Goal: Information Seeking & Learning: Understand process/instructions

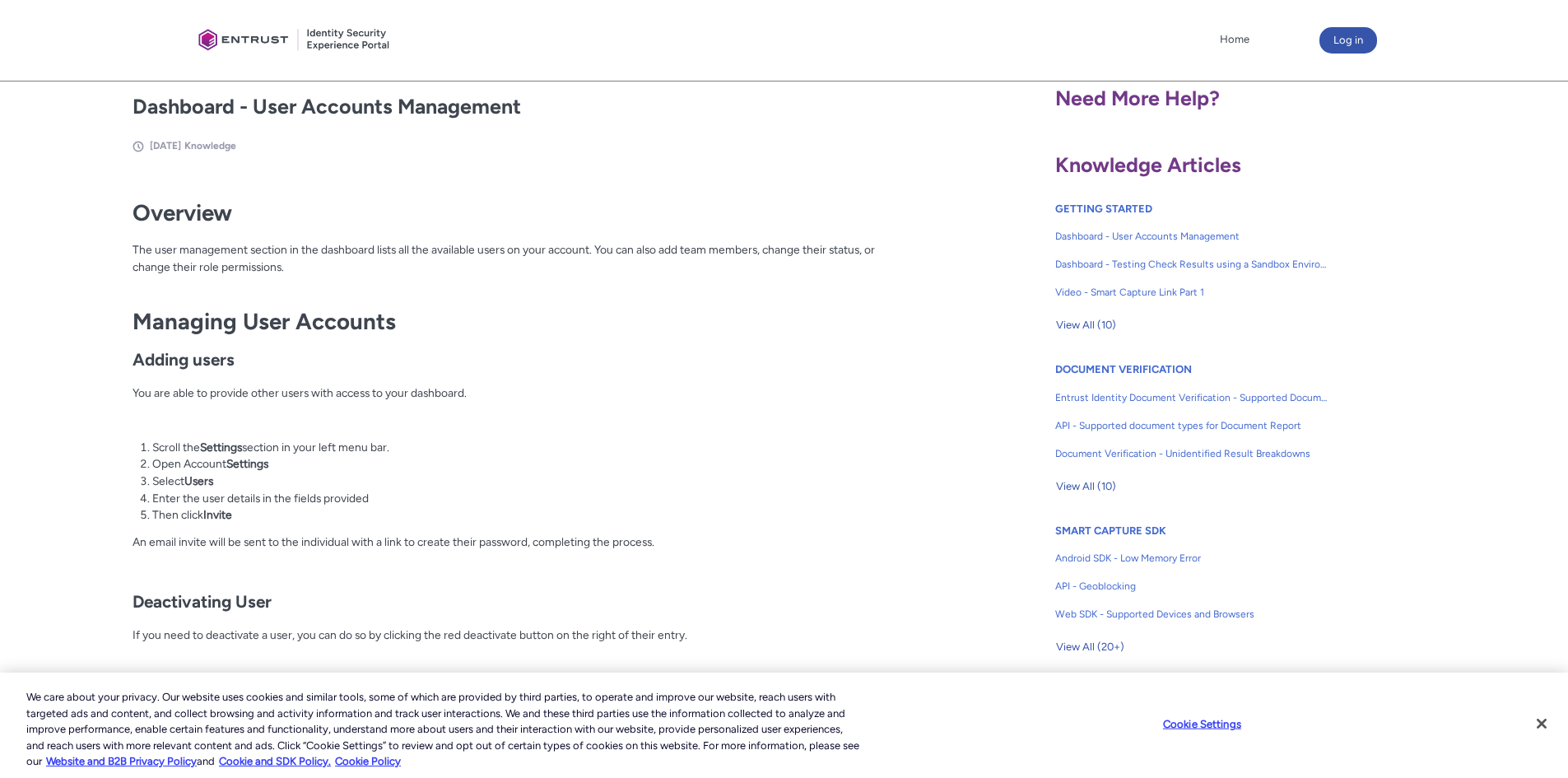
scroll to position [389, 0]
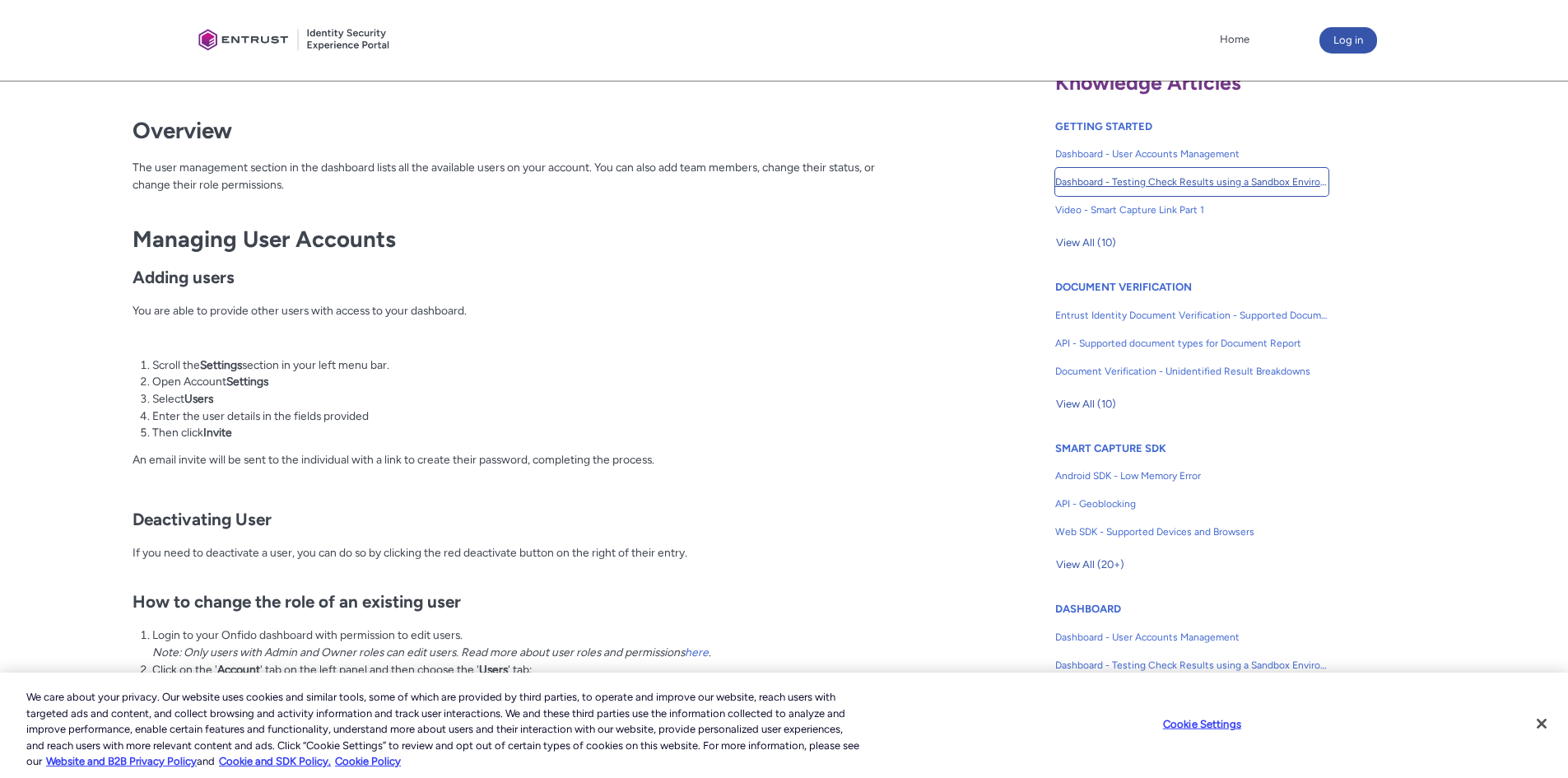
click at [1155, 178] on span "Dashboard - Testing Check Results using a Sandbox Environment" at bounding box center [1192, 182] width 273 height 15
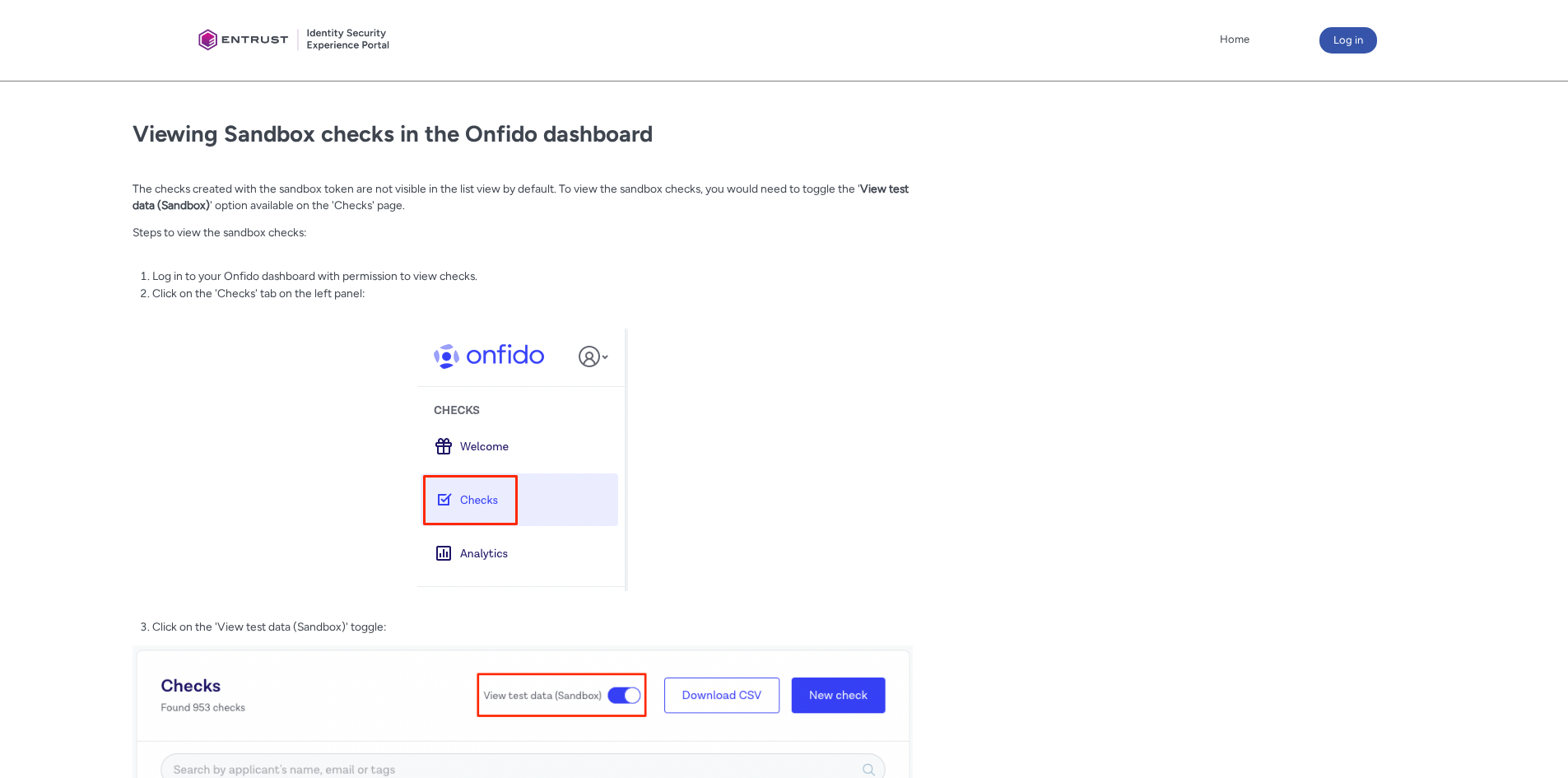
scroll to position [2304, 0]
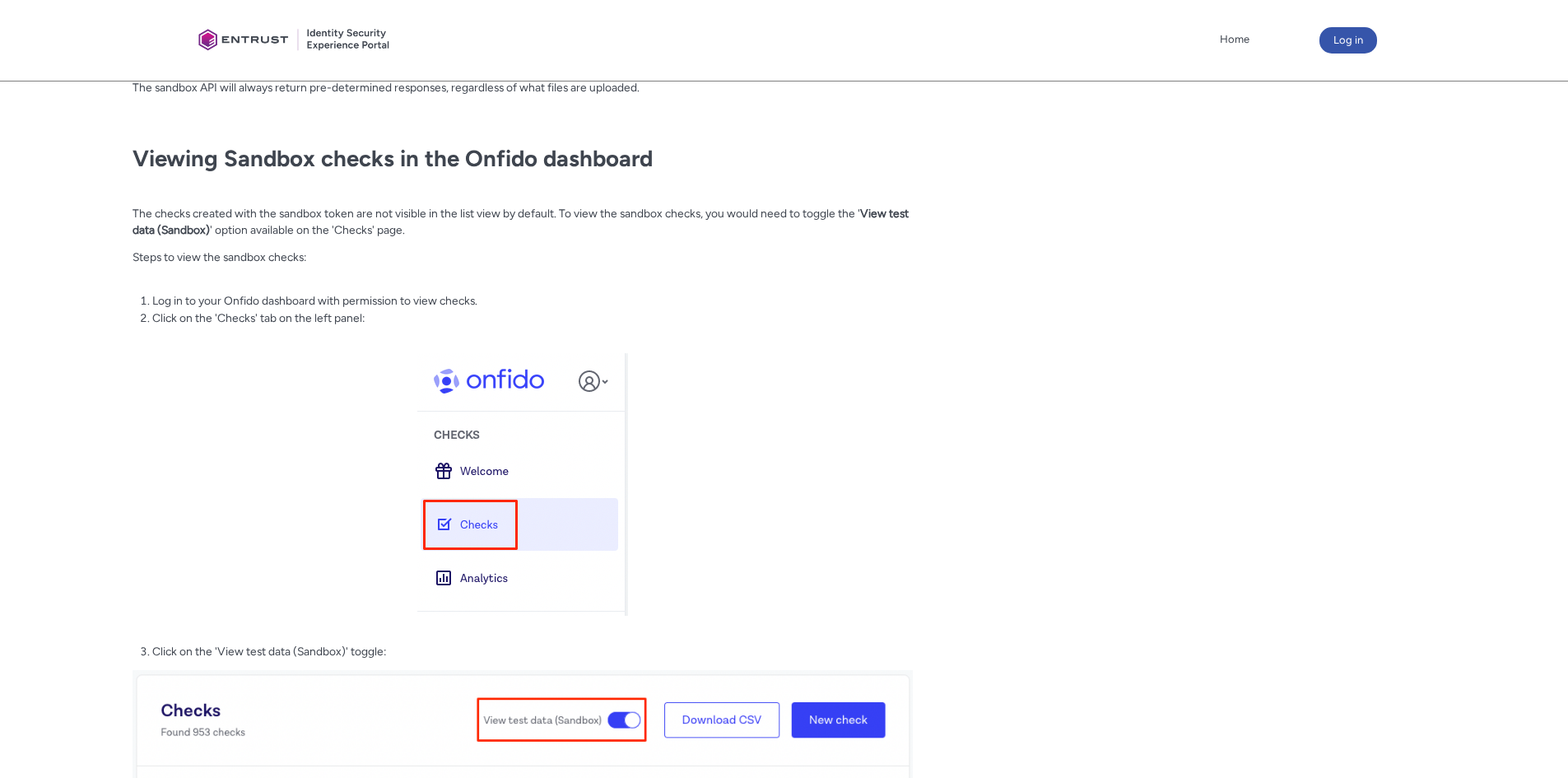
click at [271, 212] on p "The checks created with the sandbox token are not visible in the list view by d…" at bounding box center [522, 222] width 781 height 34
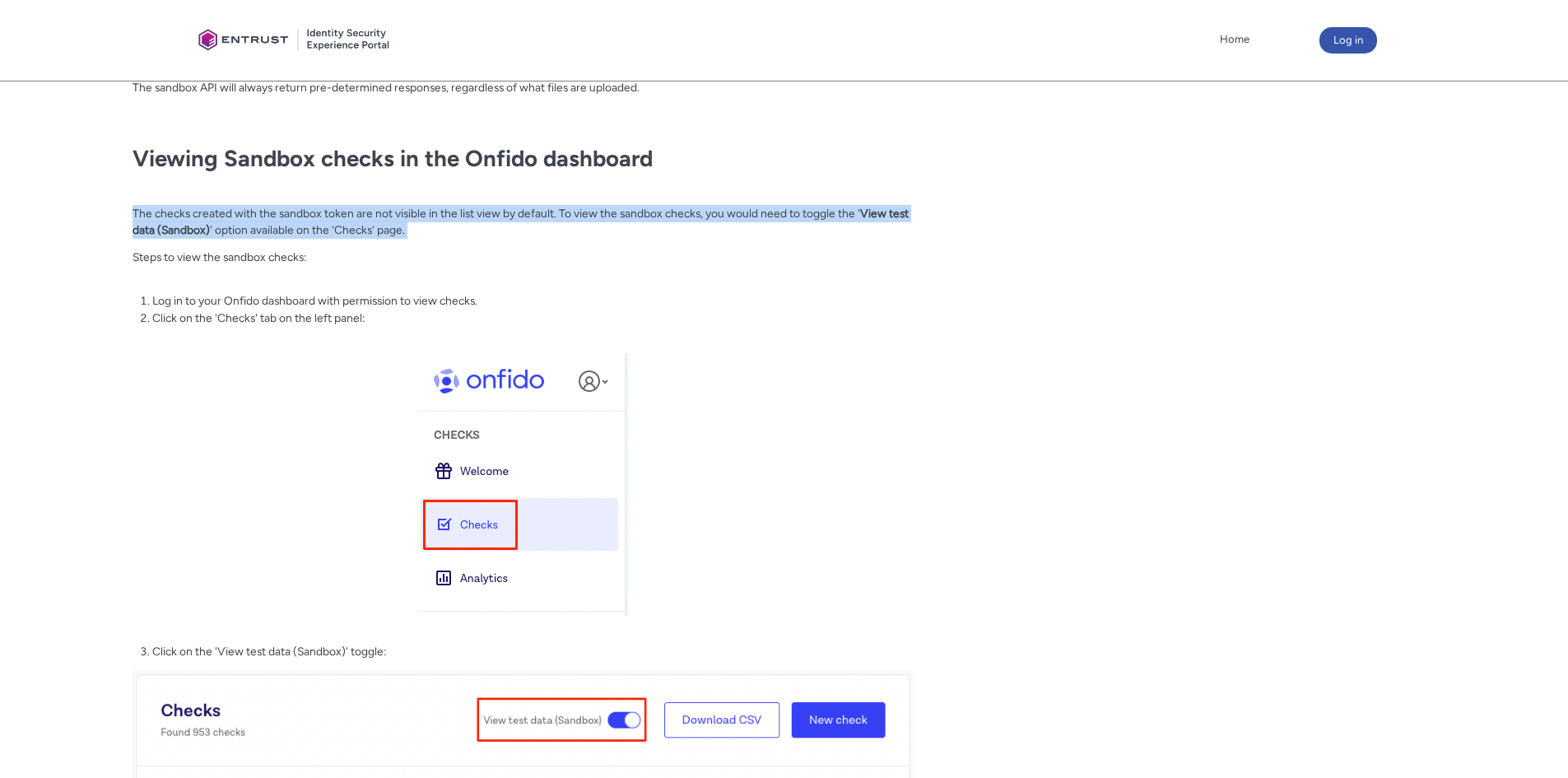
click at [271, 212] on p "The checks created with the sandbox token are not visible in the list view by d…" at bounding box center [522, 222] width 781 height 34
click at [423, 214] on p "The checks created with the sandbox token are not visible in the list view by d…" at bounding box center [522, 222] width 781 height 34
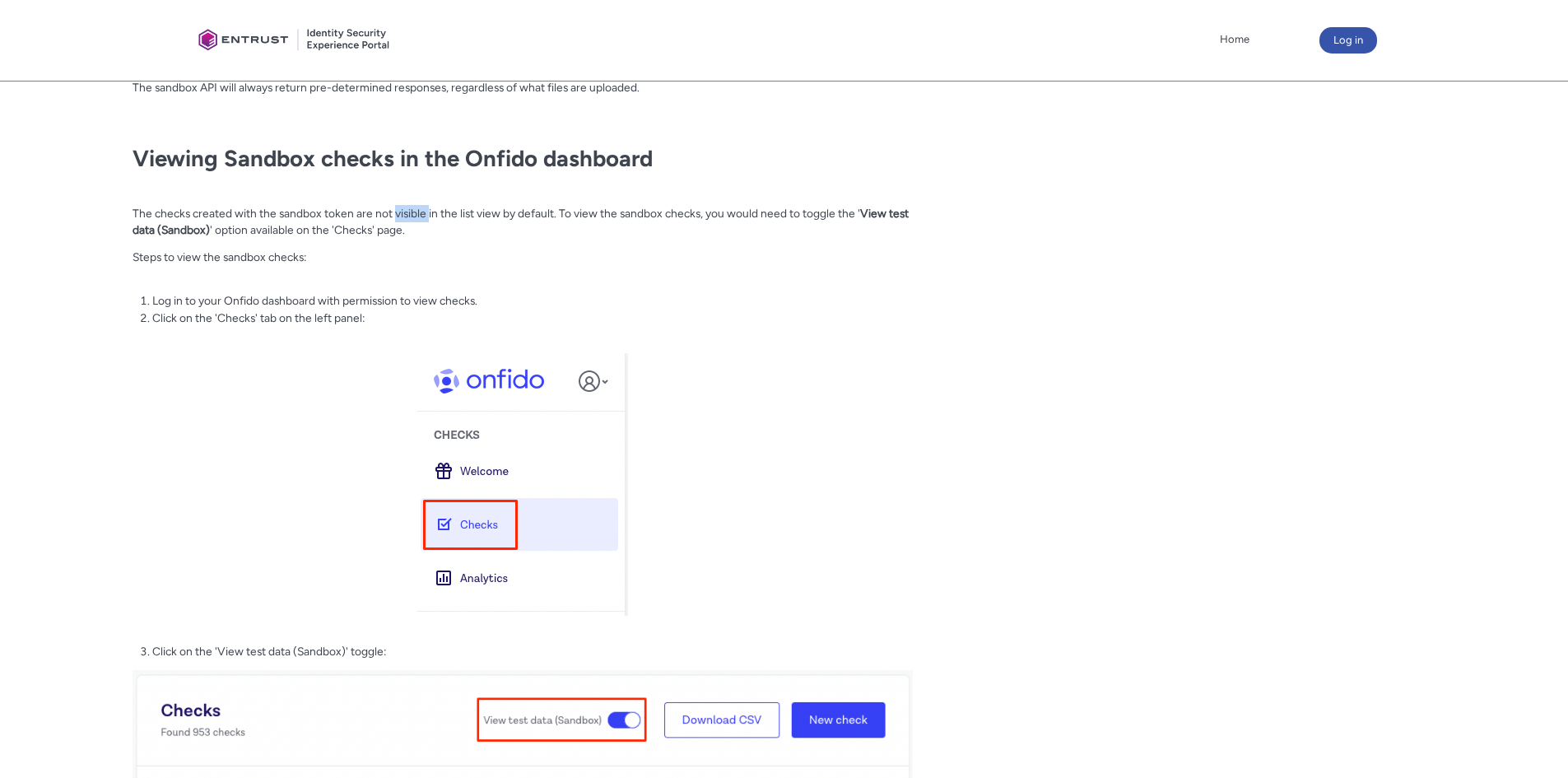
click at [423, 214] on p "The checks created with the sandbox token are not visible in the list view by d…" at bounding box center [522, 222] width 781 height 34
click at [615, 209] on p "The checks created with the sandbox token are not visible in the list view by d…" at bounding box center [522, 222] width 781 height 34
click at [871, 215] on strong "View test data (Sandbox)" at bounding box center [520, 222] width 776 height 30
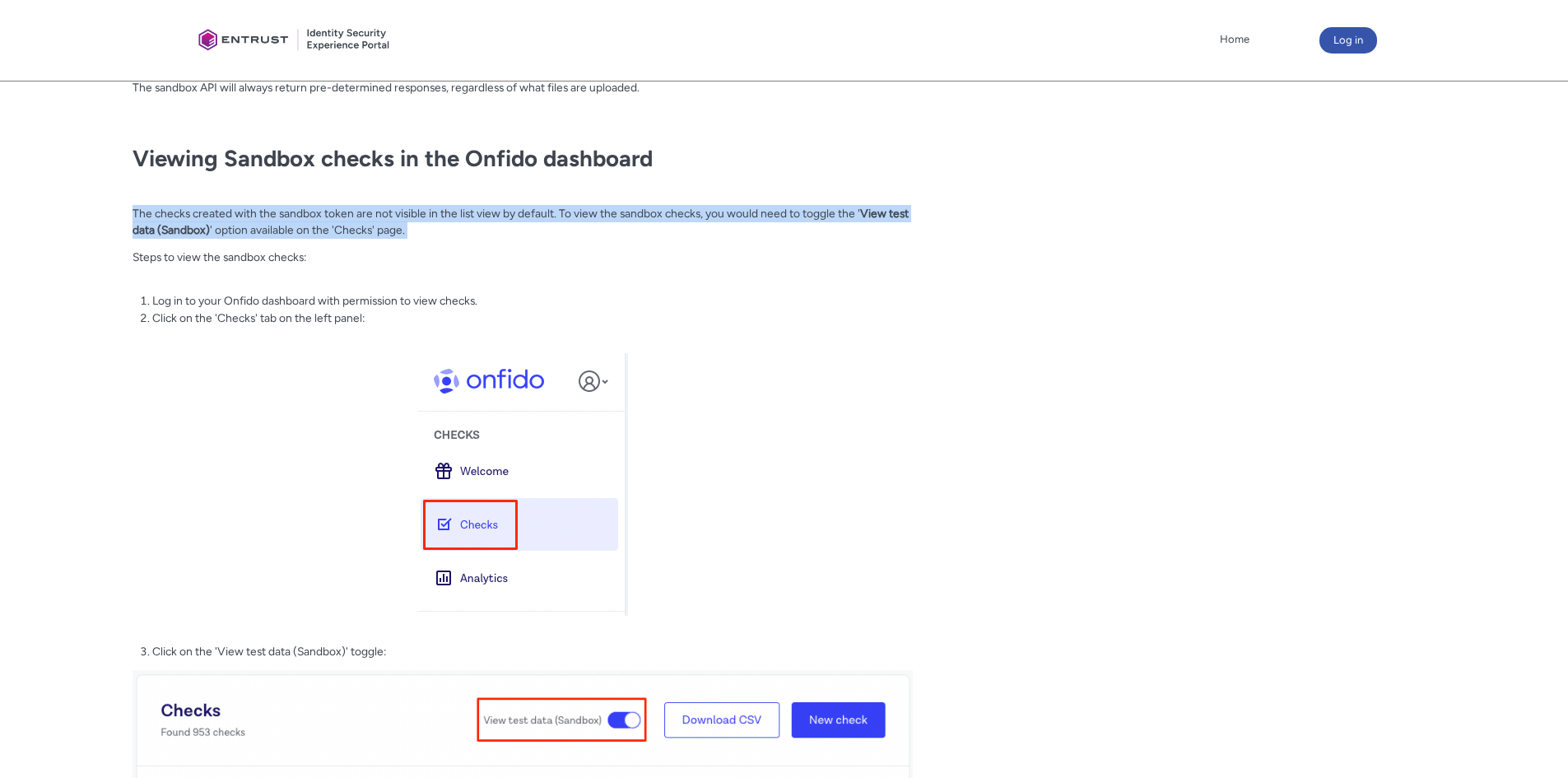
click at [871, 215] on strong "View test data (Sandbox)" at bounding box center [520, 222] width 776 height 30
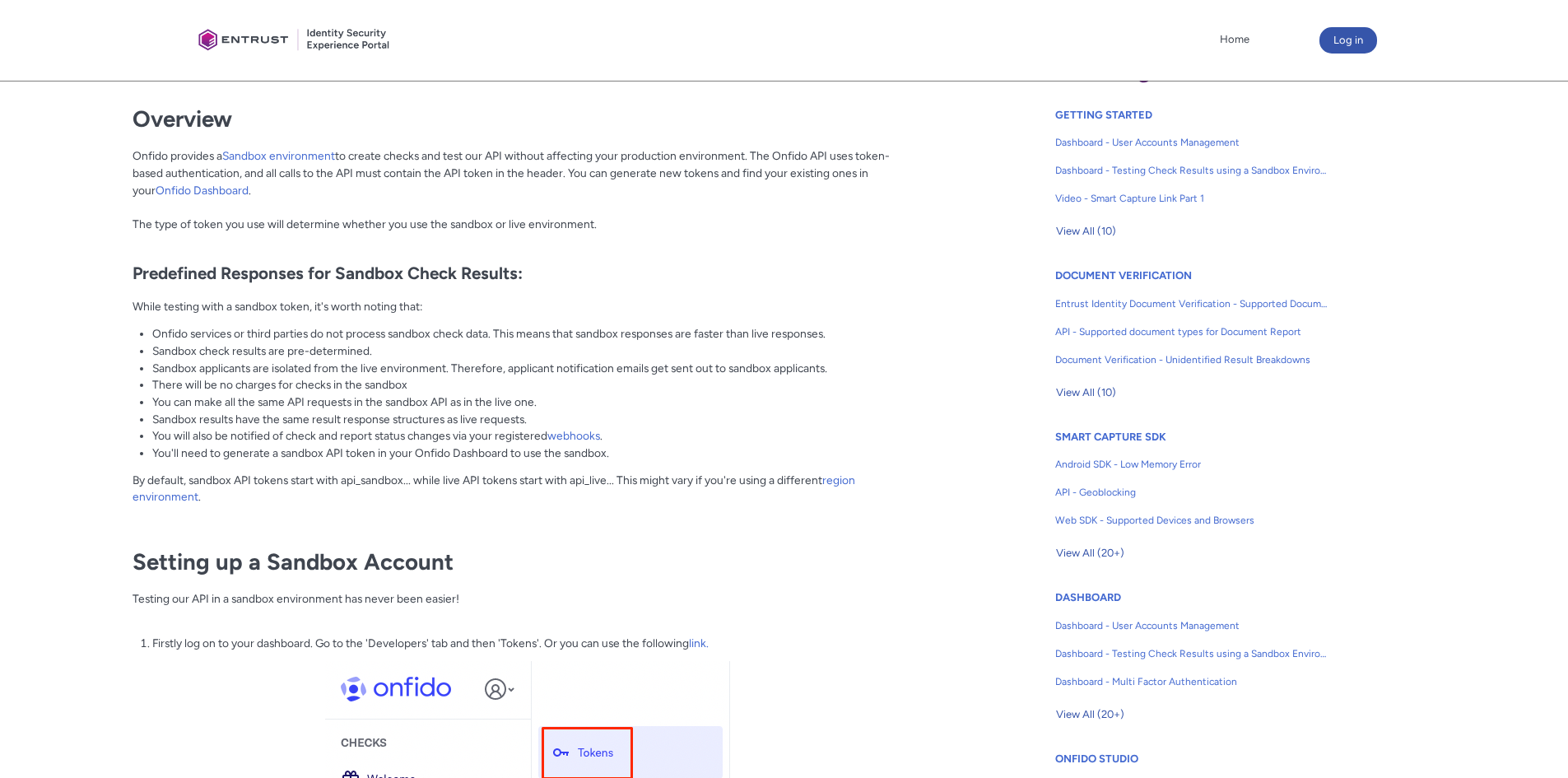
scroll to position [0, 0]
